Goal: Information Seeking & Learning: Learn about a topic

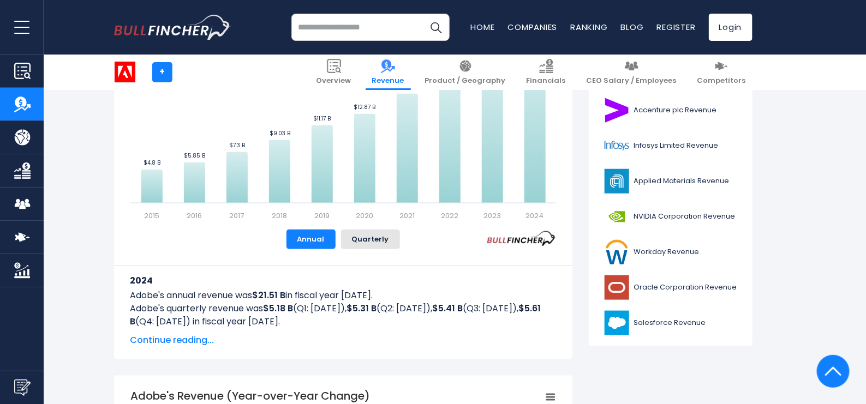
scroll to position [370, 0]
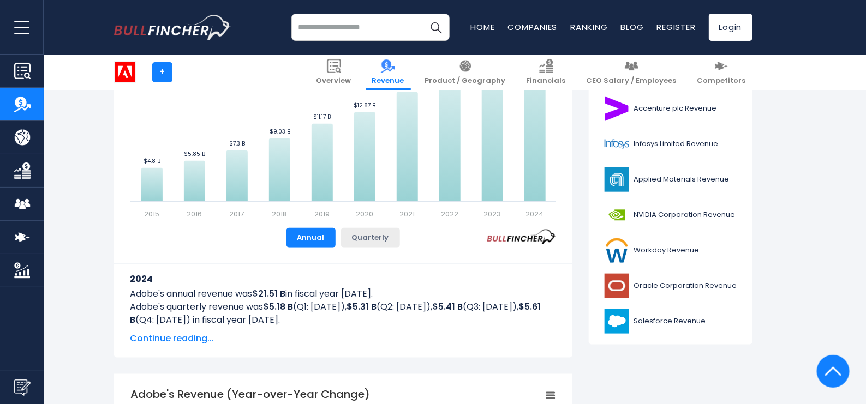
click at [386, 236] on button "Quarterly" at bounding box center [370, 238] width 59 height 20
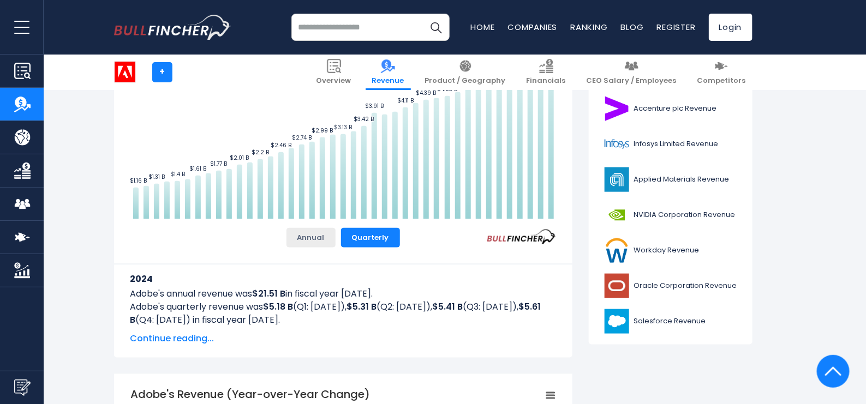
click at [326, 241] on button "Annual" at bounding box center [311, 238] width 49 height 20
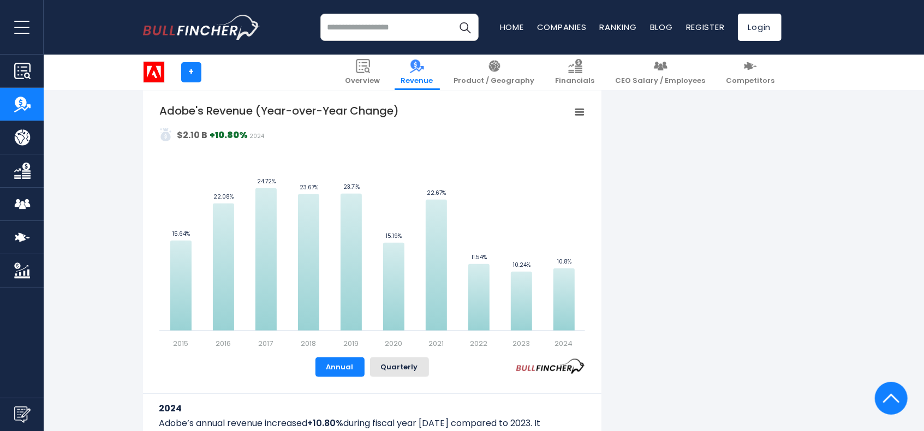
scroll to position [655, 0]
click at [380, 323] on button "Quarterly" at bounding box center [399, 366] width 59 height 20
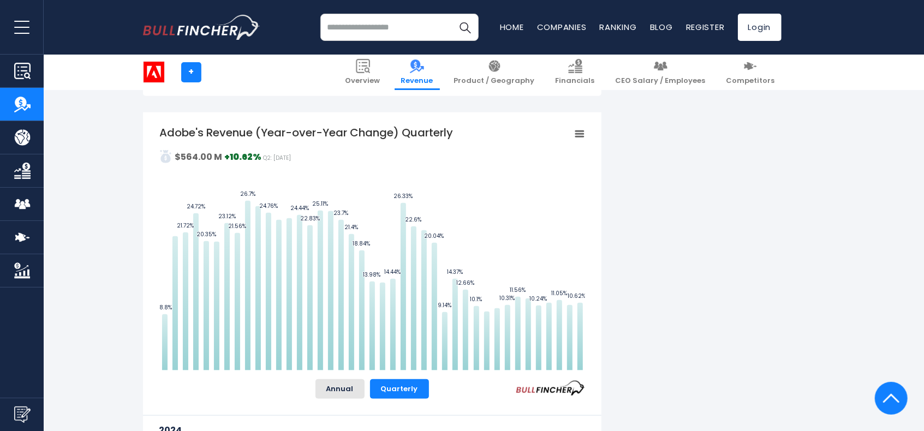
scroll to position [634, 0]
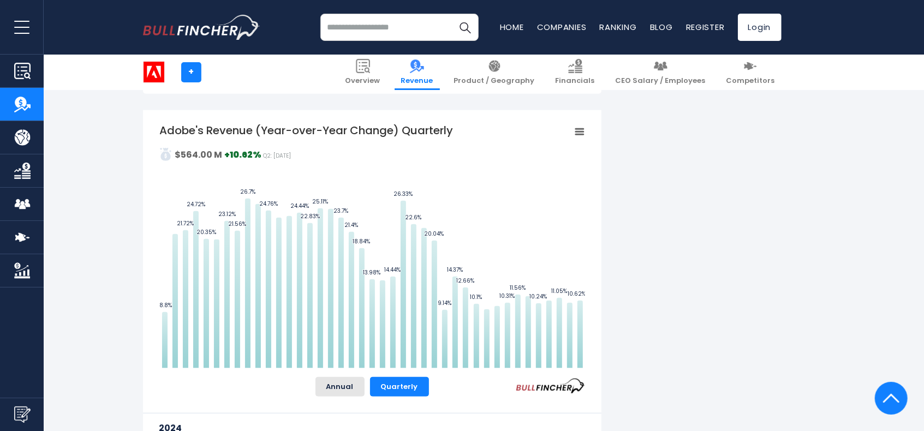
click at [575, 130] on rect "Adobe's Revenue (Year-over-Year Change) Quarterly" at bounding box center [578, 131] width 15 height 15
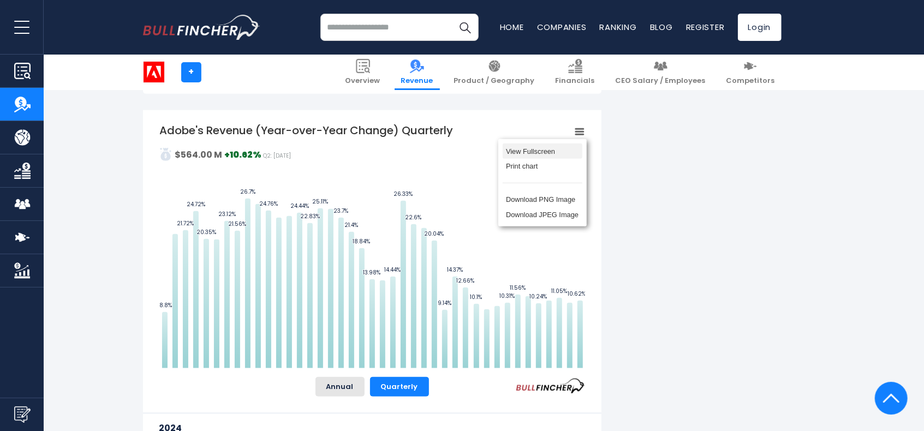
click at [554, 154] on li "View Fullscreen" at bounding box center [543, 151] width 80 height 15
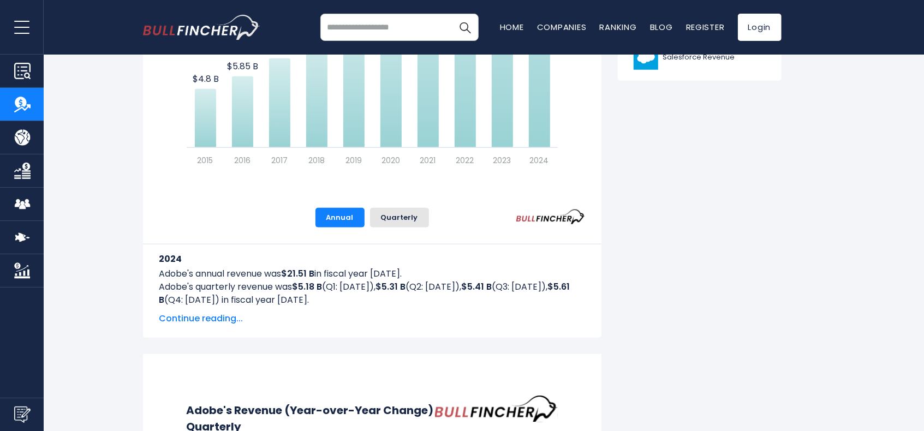
scroll to position [0, 0]
